Goal: Task Accomplishment & Management: Manage account settings

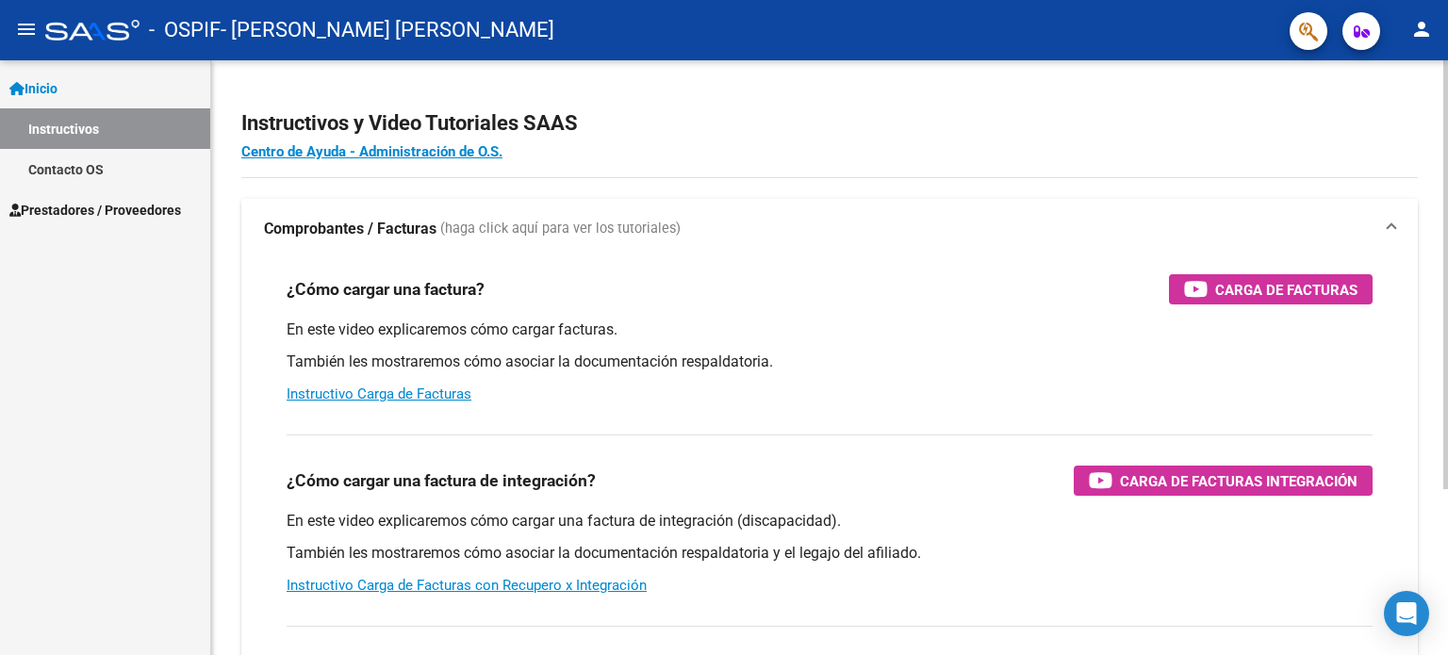
click at [572, 193] on div "Instructivos y Video Tutoriales SAAS Centro de Ayuda - Administración de O.S. C…" at bounding box center [829, 473] width 1237 height 827
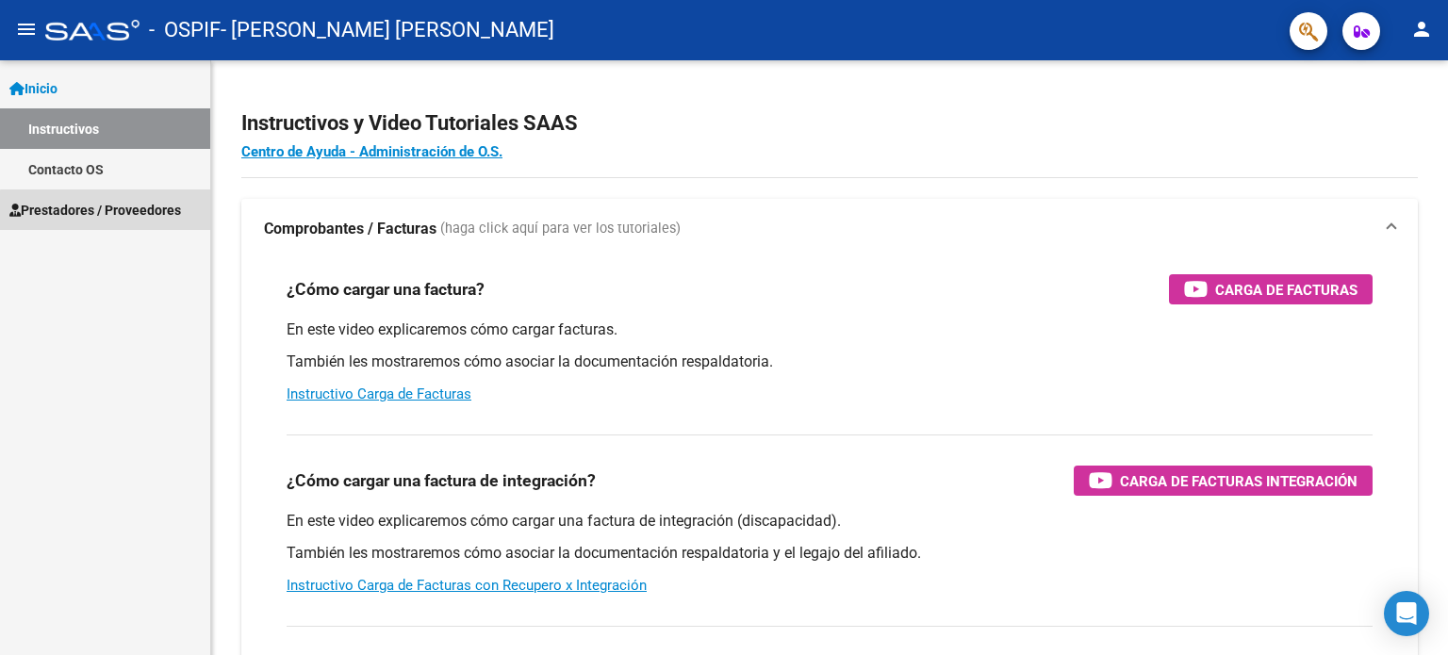
click at [113, 220] on span "Prestadores / Proveedores" at bounding box center [95, 210] width 172 height 21
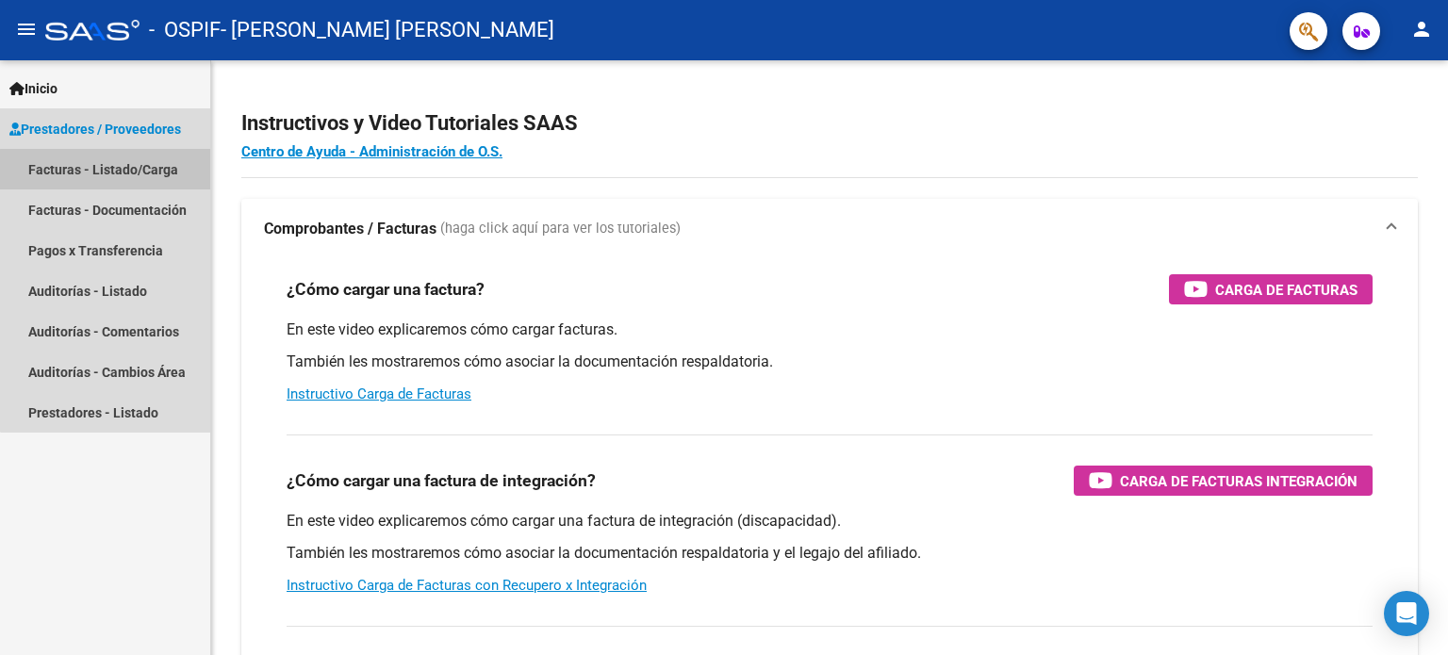
click at [123, 175] on link "Facturas - Listado/Carga" at bounding box center [105, 169] width 210 height 41
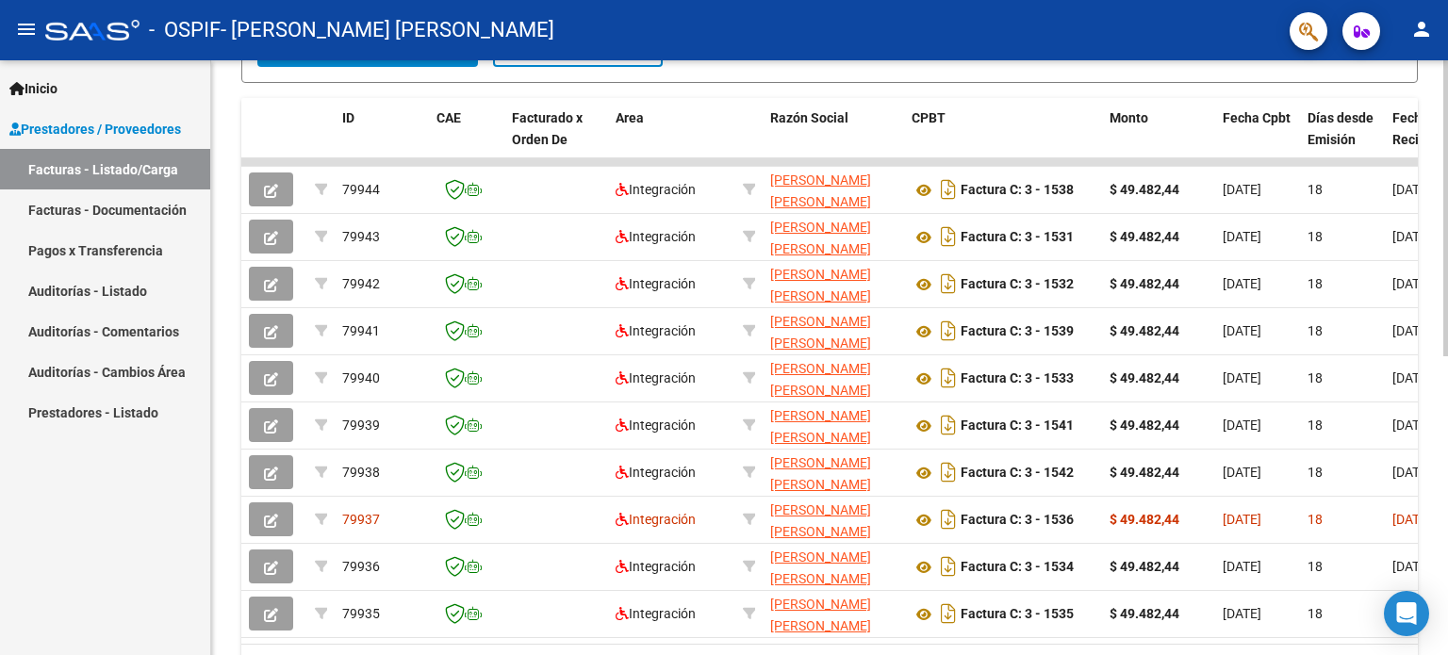
scroll to position [496, 0]
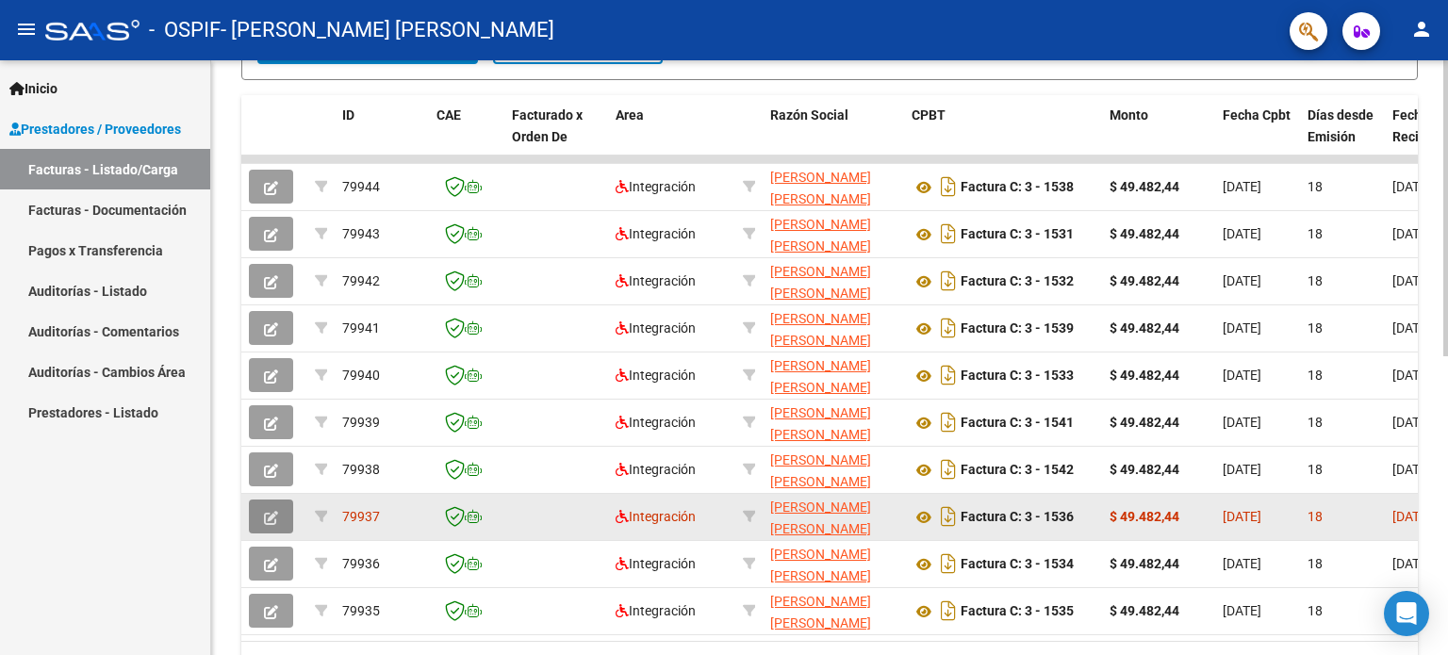
drag, startPoint x: 1444, startPoint y: 454, endPoint x: 283, endPoint y: 516, distance: 1162.9
click at [283, 516] on button "button" at bounding box center [271, 517] width 44 height 34
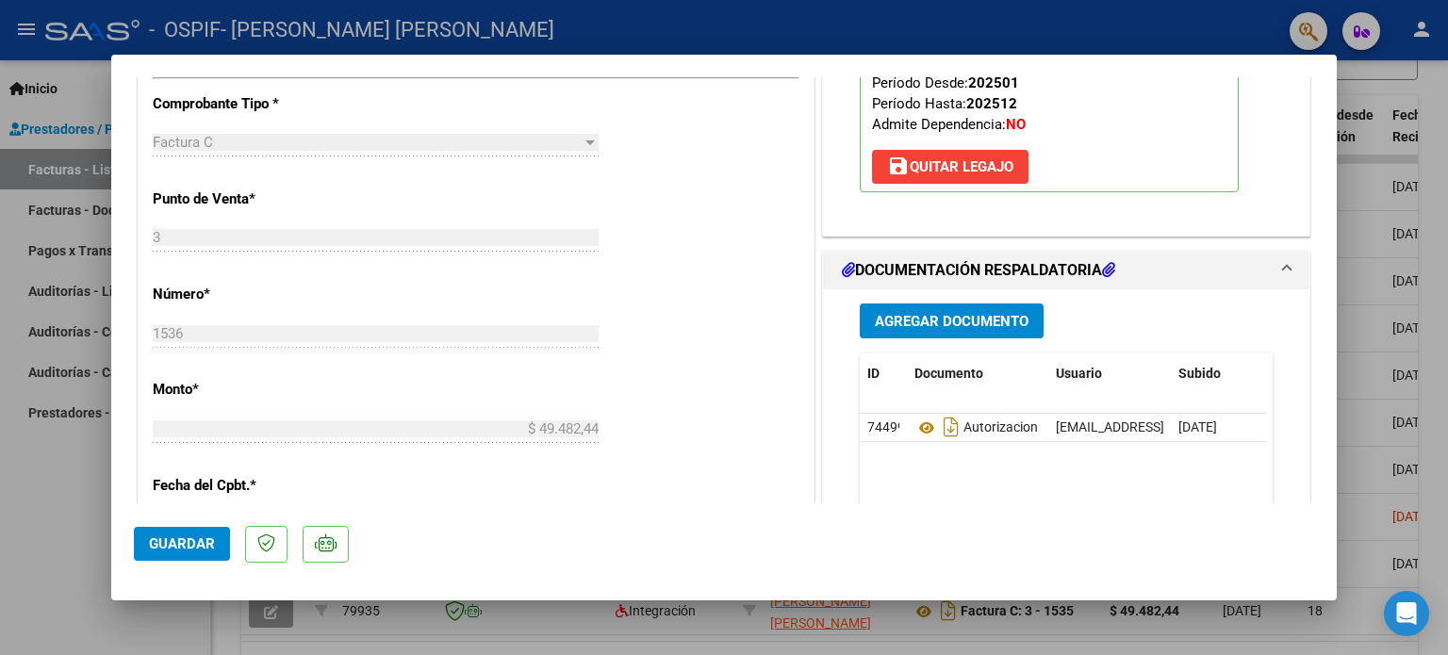
scroll to position [739, 0]
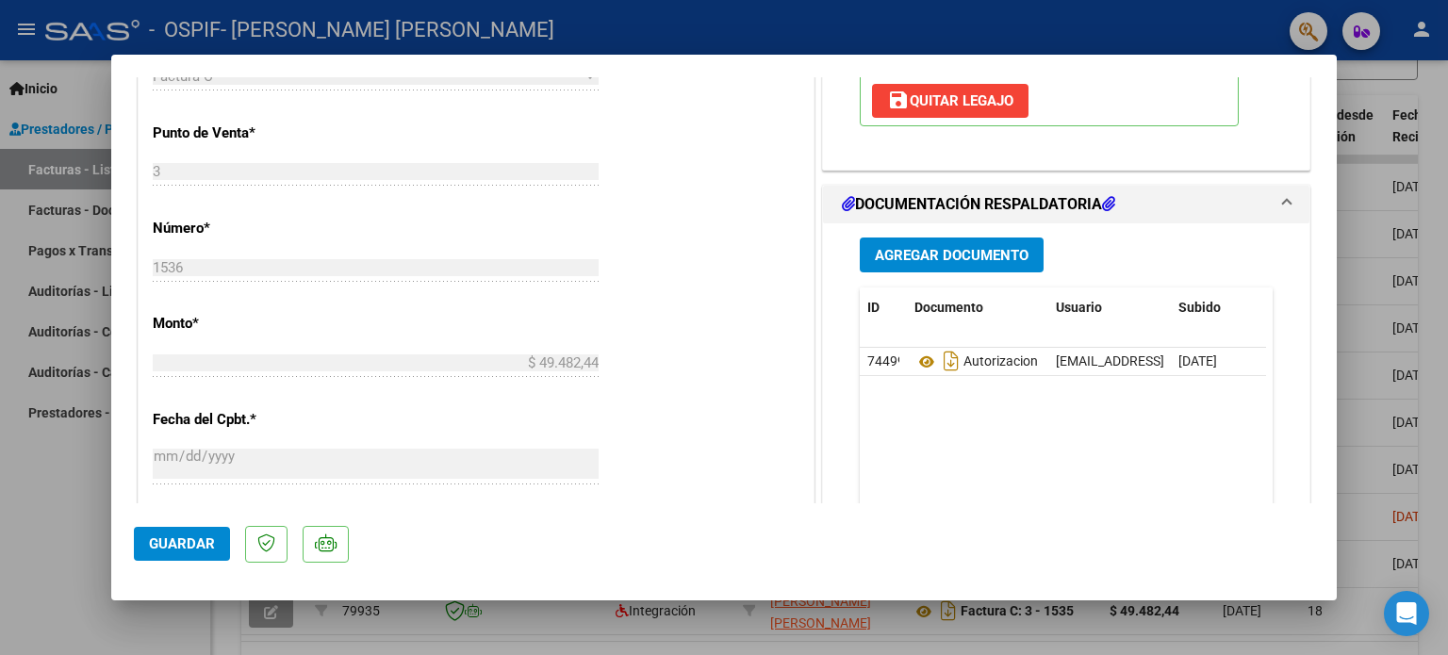
click at [937, 255] on span "Agregar Documento" at bounding box center [952, 255] width 154 height 17
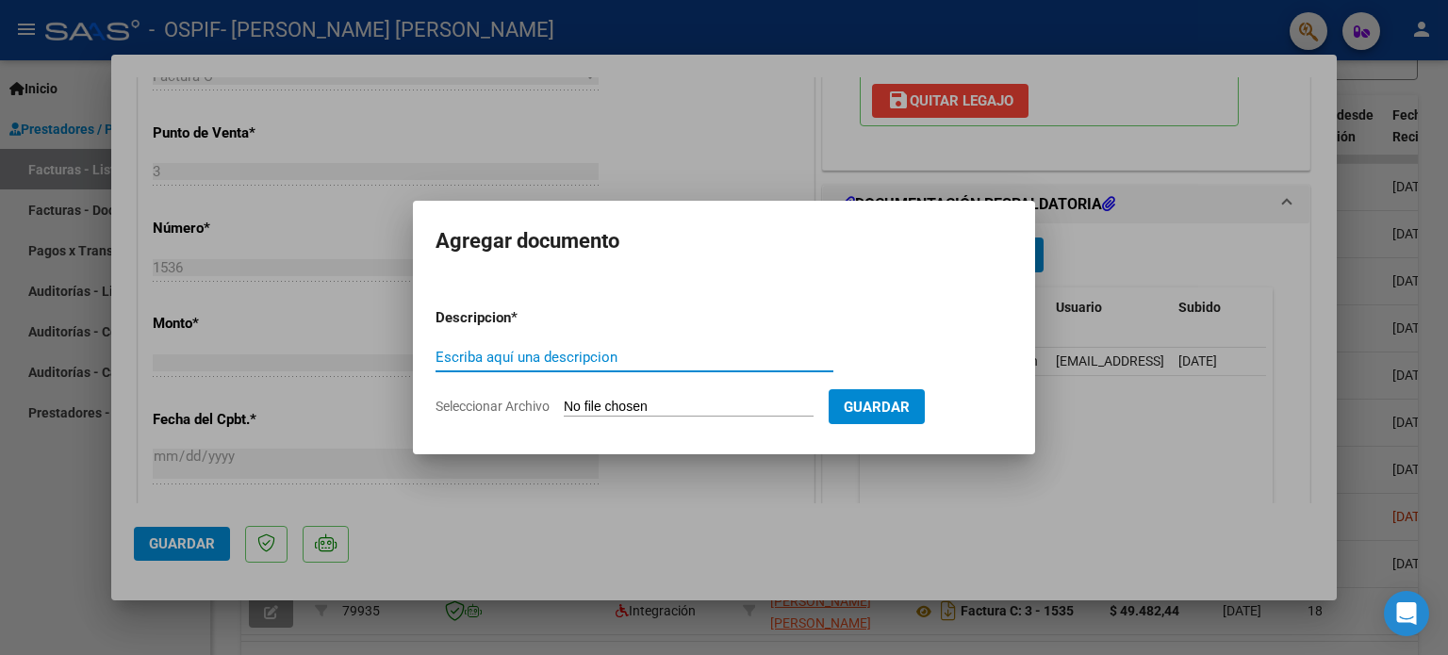
click at [747, 350] on input "Escriba aquí una descripcion" at bounding box center [634, 357] width 398 height 17
type input "asistencia [PERSON_NAME]"
click at [523, 406] on span "Seleccionar Archivo" at bounding box center [492, 406] width 114 height 15
click at [564, 406] on input "Seleccionar Archivo" at bounding box center [689, 408] width 250 height 18
type input "C:\fakepath\IMG_20250922_125037592.jpg"
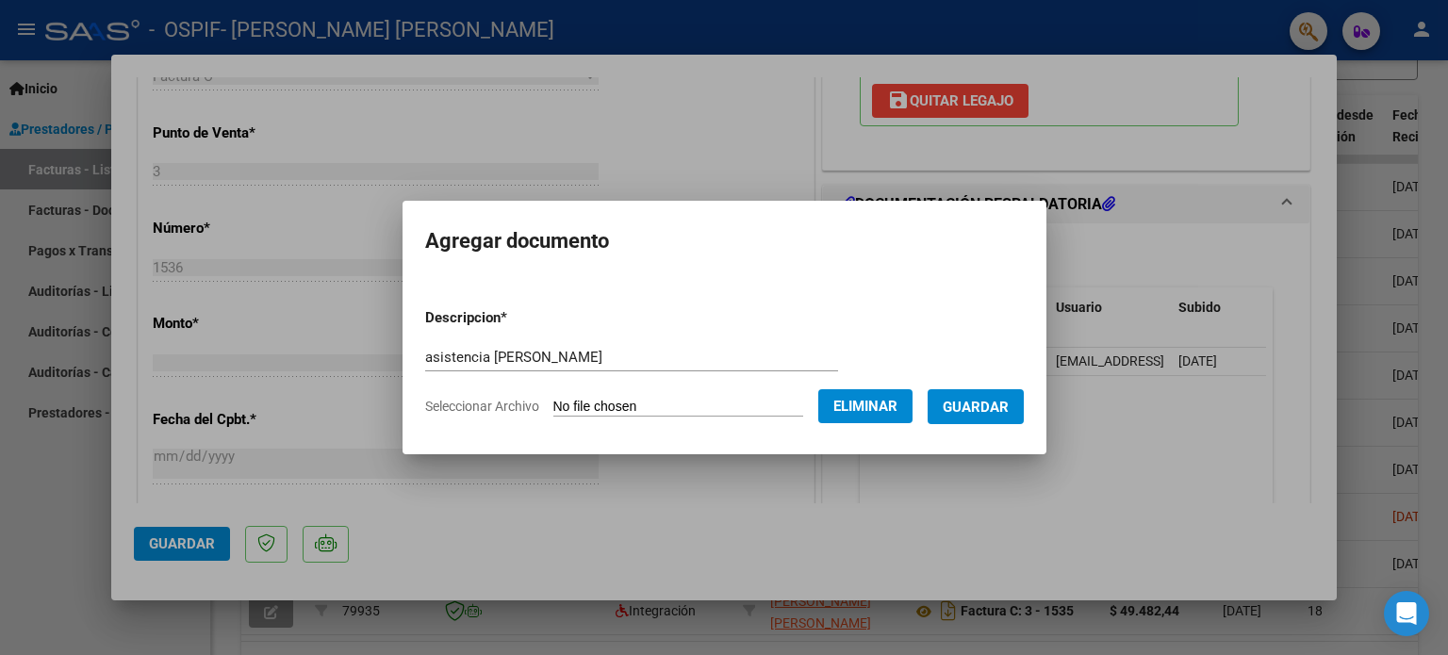
click at [529, 408] on app-file-uploader "Seleccionar Archivo Eliminar" at bounding box center [676, 406] width 502 height 17
click at [992, 402] on span "Guardar" at bounding box center [976, 407] width 66 height 17
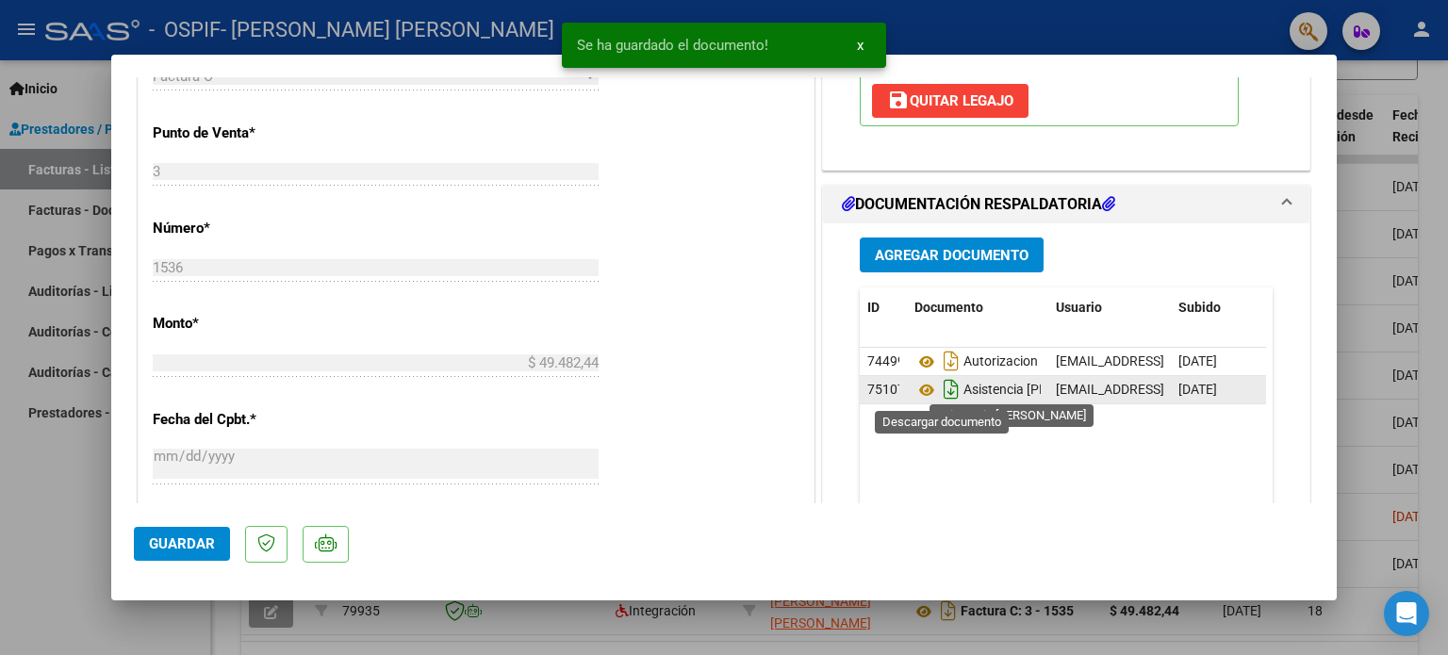
click at [944, 389] on icon "Descargar documento" at bounding box center [951, 389] width 25 height 30
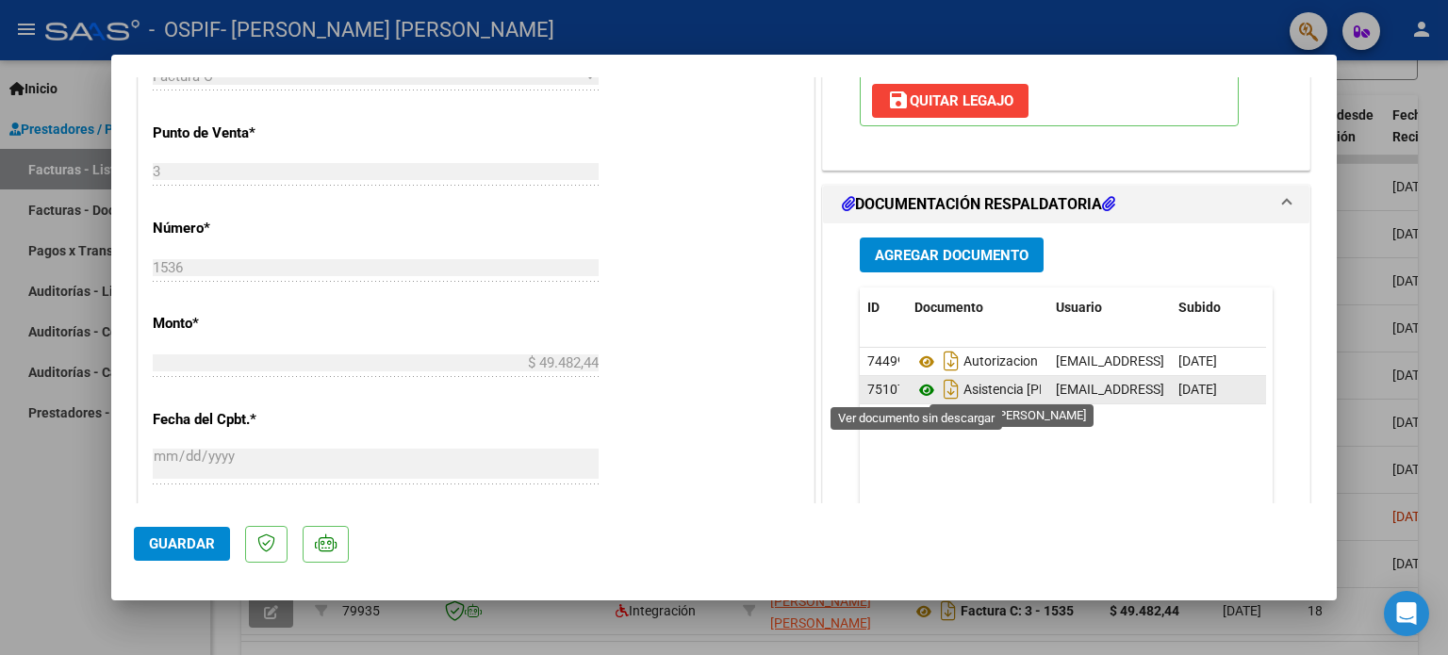
click at [918, 395] on icon at bounding box center [926, 390] width 25 height 23
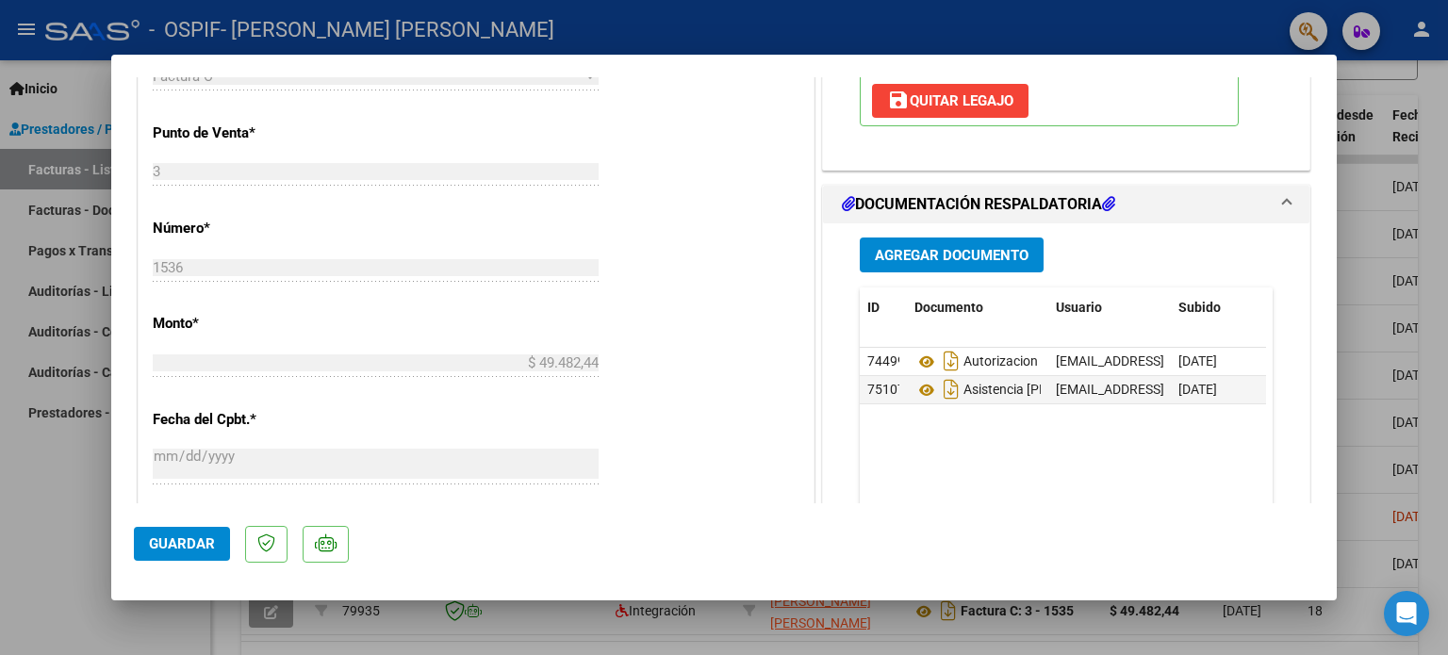
click at [162, 542] on span "Guardar" at bounding box center [182, 543] width 66 height 17
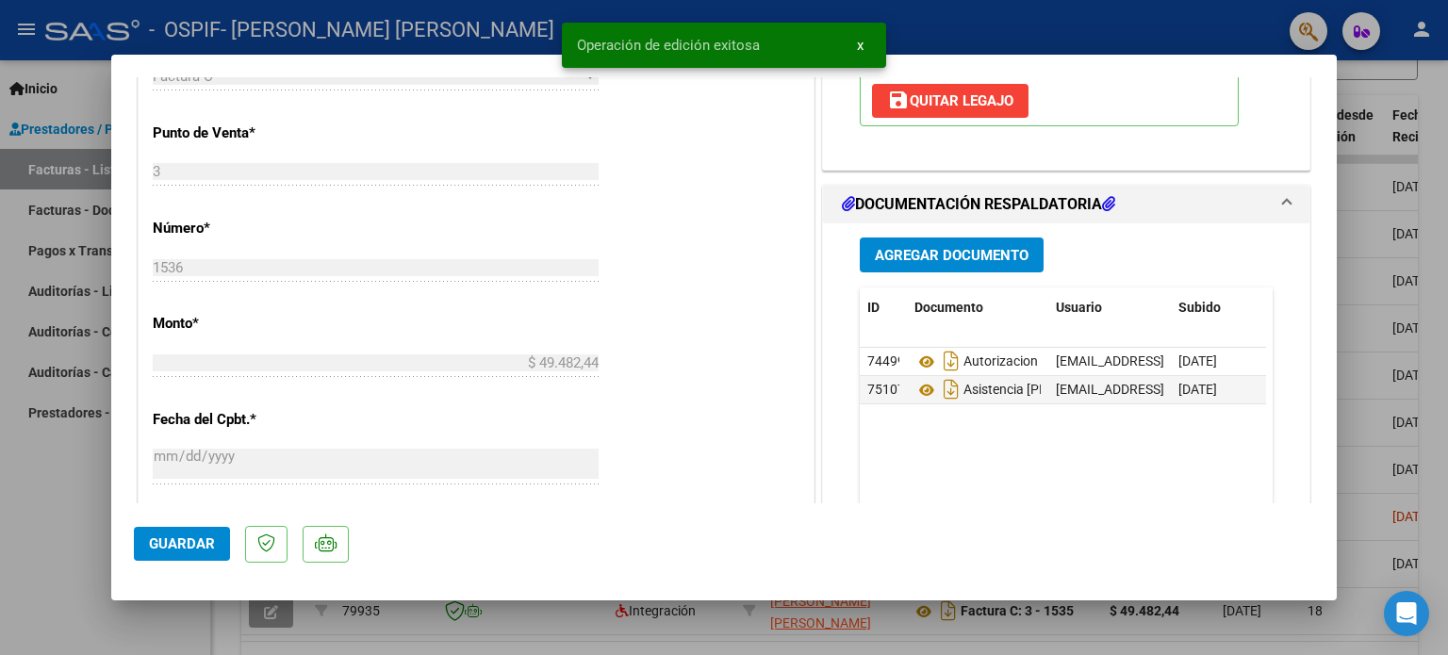
click at [25, 559] on div at bounding box center [724, 327] width 1448 height 655
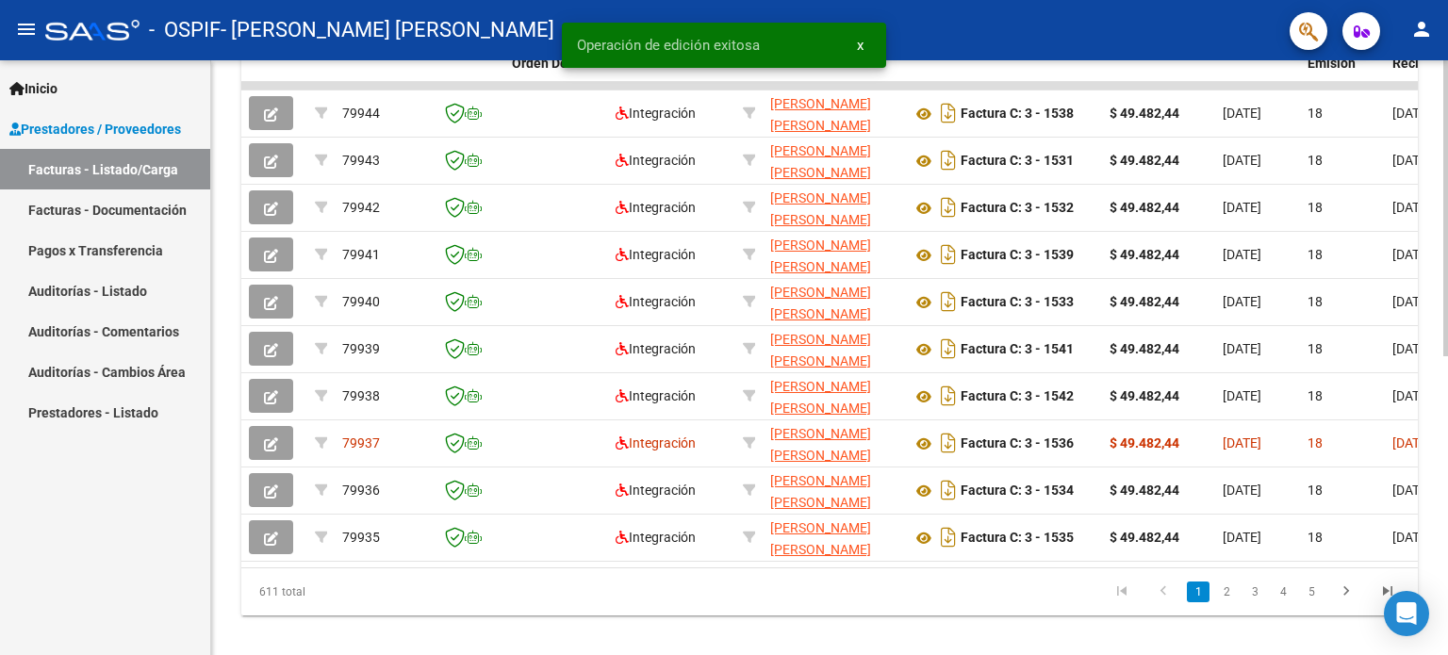
scroll to position [577, 0]
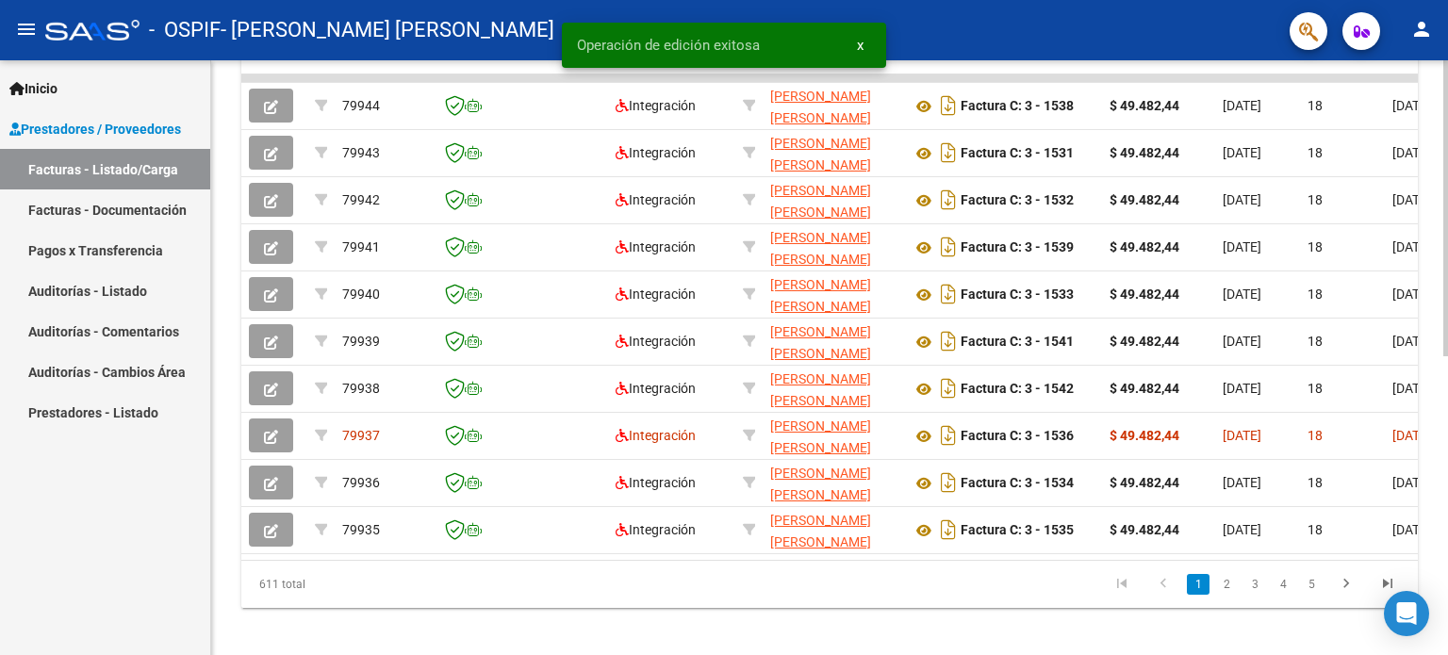
click at [1447, 373] on div at bounding box center [1445, 501] width 5 height 296
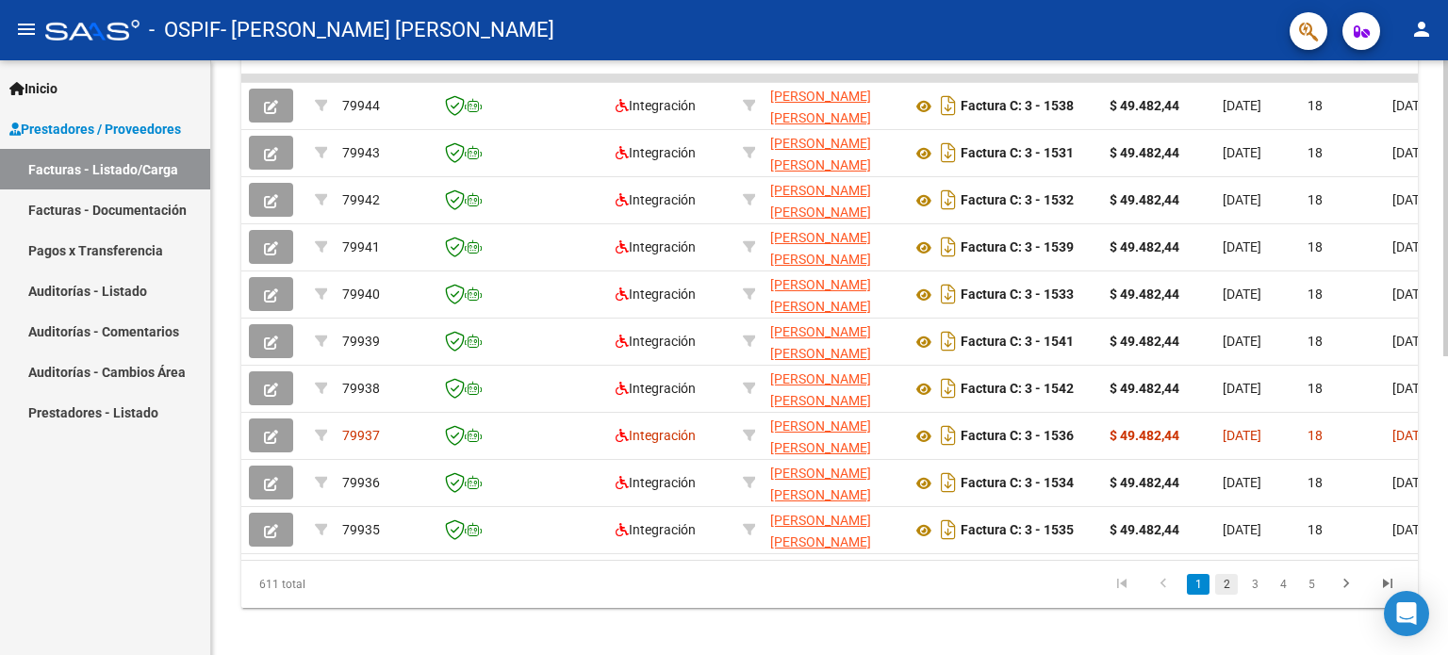
click at [1229, 595] on link "2" at bounding box center [1226, 584] width 23 height 21
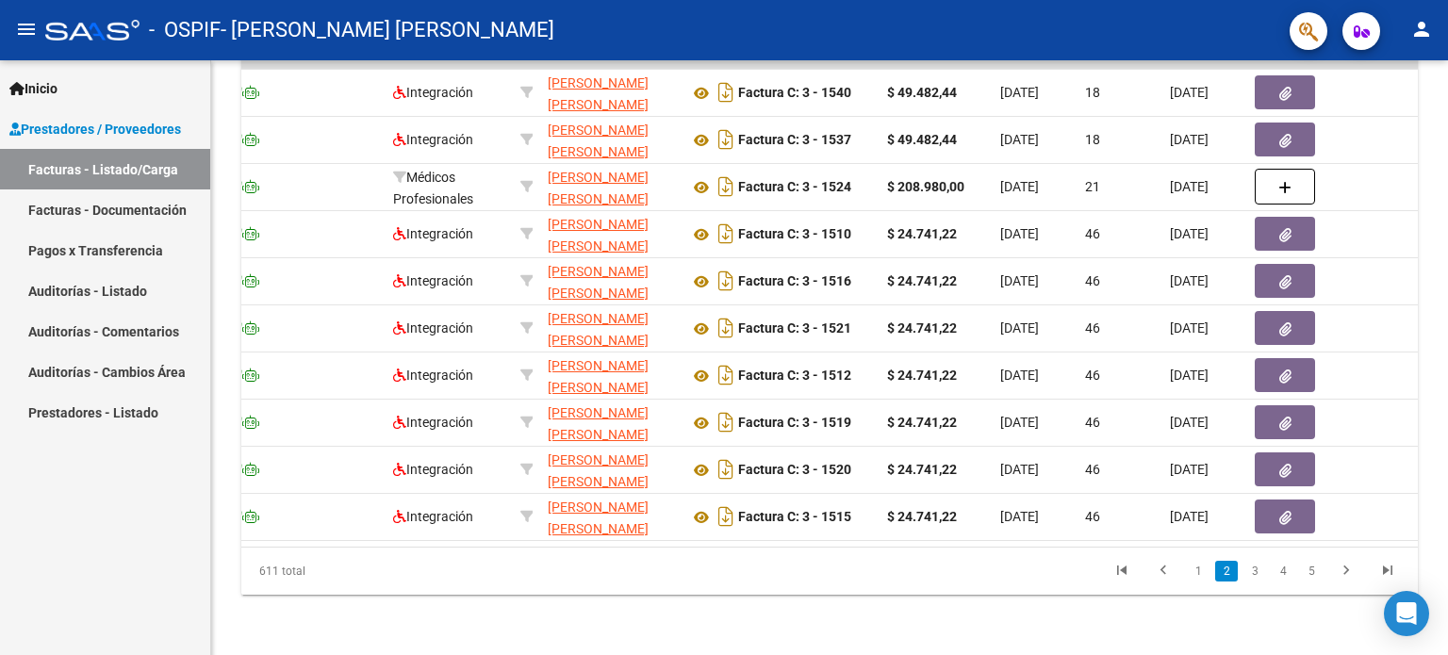
scroll to position [0, 278]
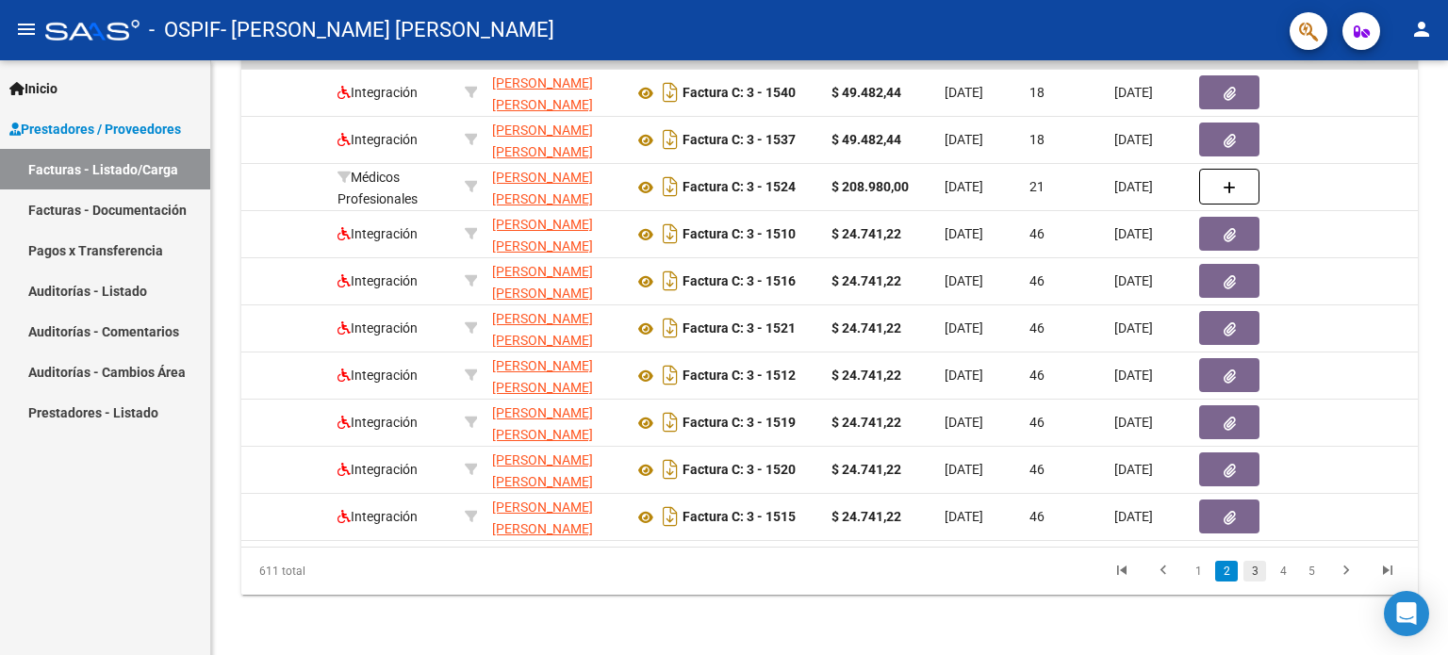
click at [1253, 568] on link "3" at bounding box center [1254, 571] width 23 height 21
click at [1253, 568] on div "611 total 1 2 3 4 5" at bounding box center [829, 571] width 1176 height 47
